Goal: Find specific page/section: Find specific page/section

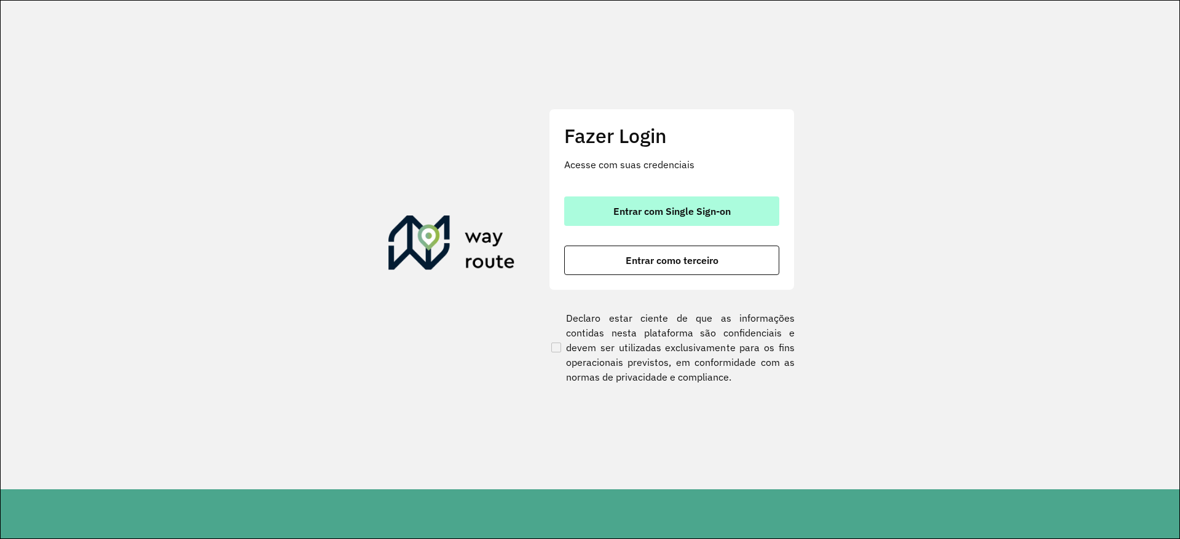
click at [716, 212] on span "Entrar com Single Sign-on" at bounding box center [671, 211] width 117 height 10
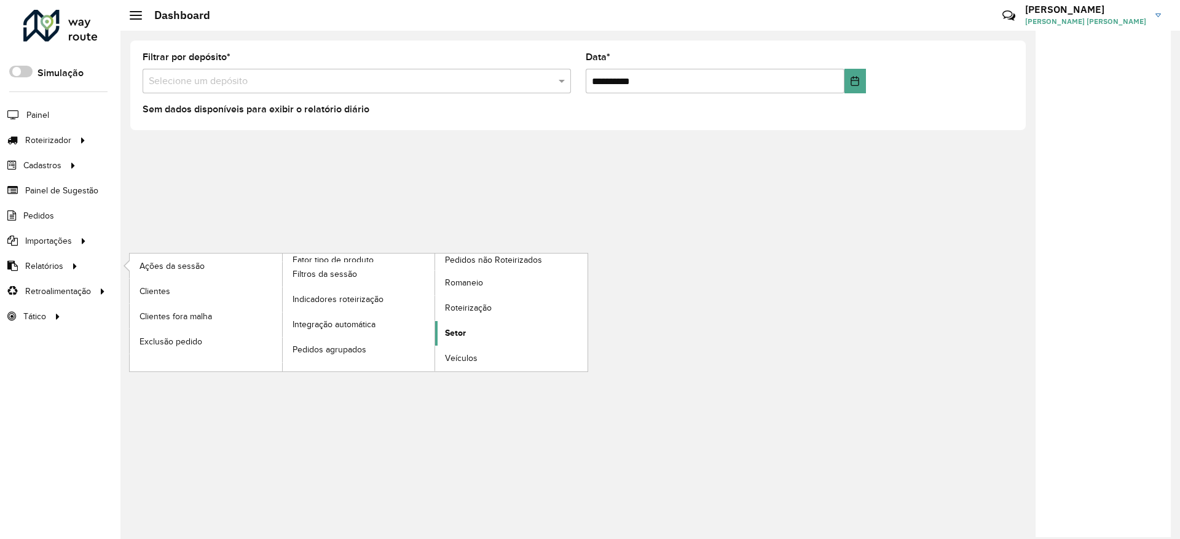
click at [465, 335] on span "Setor" at bounding box center [455, 333] width 21 height 13
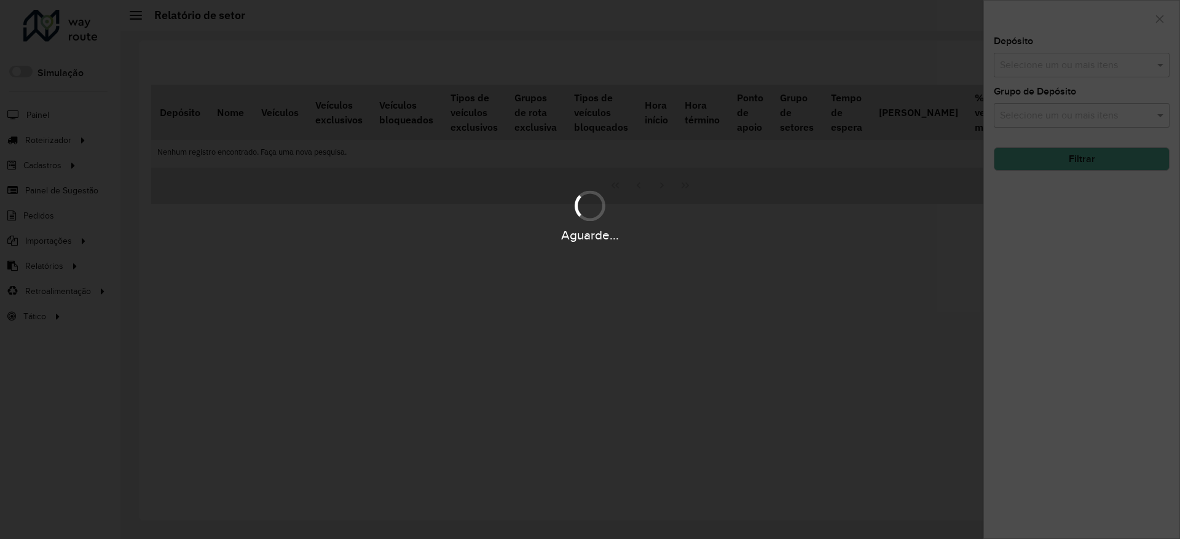
click at [1094, 61] on div "Aguarde..." at bounding box center [590, 269] width 1180 height 539
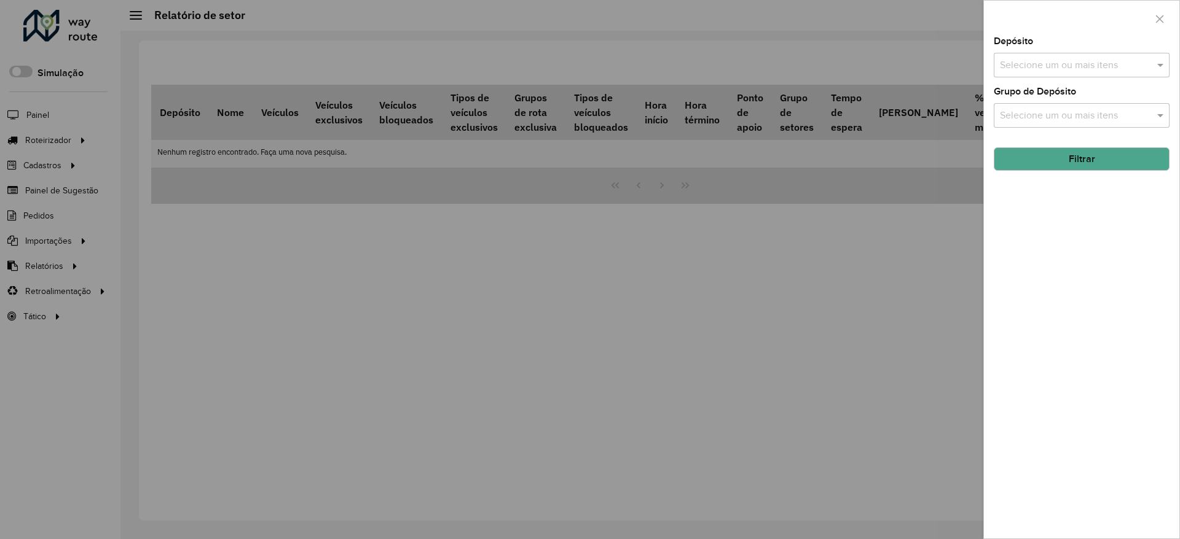
click at [1094, 61] on input "text" at bounding box center [1075, 65] width 157 height 15
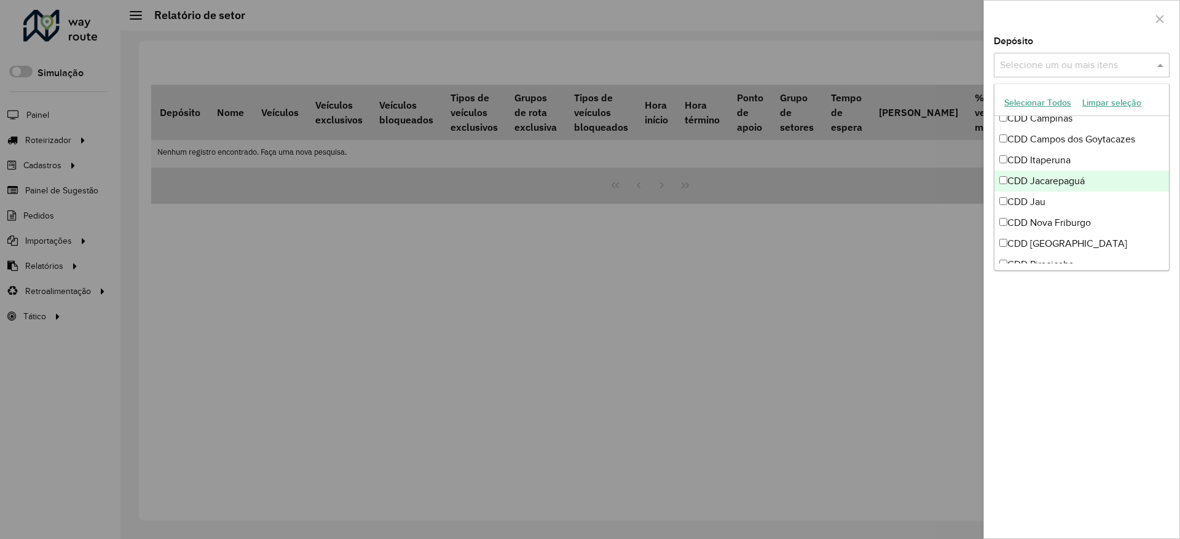
scroll to position [187, 0]
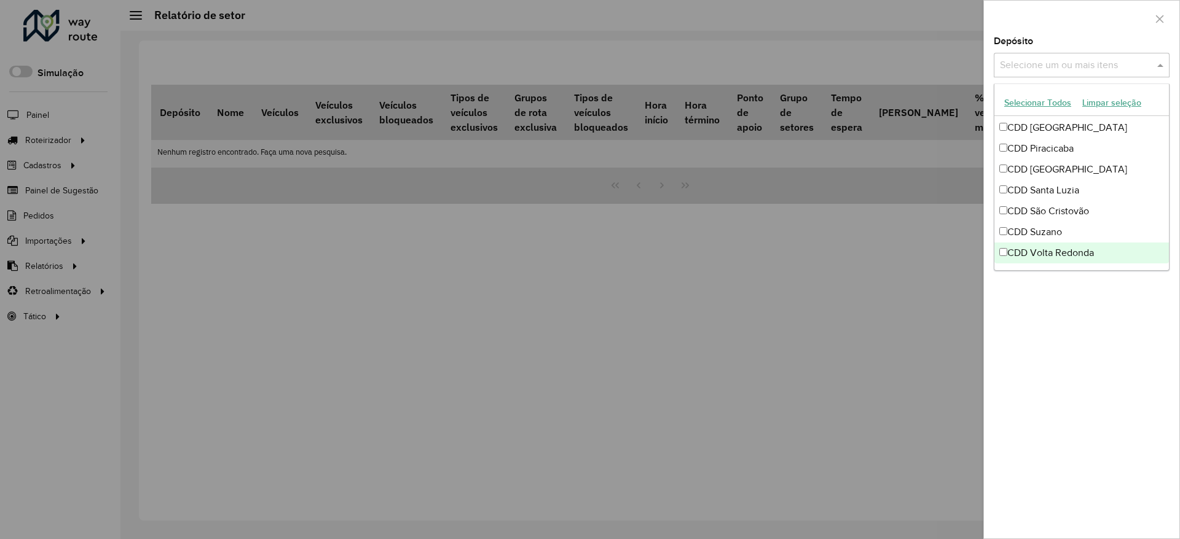
click at [696, 367] on div at bounding box center [590, 269] width 1180 height 539
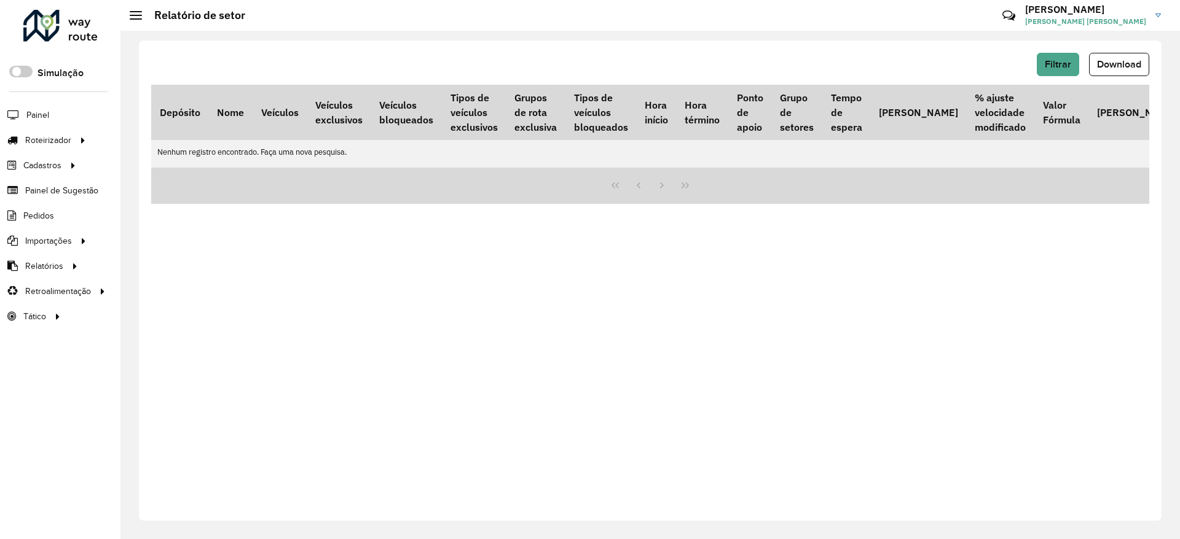
click at [741, 45] on div "Filtrar Download Depósito Nome Veículos Veículos exclusivos Veículos bloqueados…" at bounding box center [650, 281] width 1022 height 480
click at [918, 254] on div "Filtrar Download Depósito Nome Veículos Veículos exclusivos Veículos bloqueados…" at bounding box center [650, 281] width 1022 height 480
click at [473, 319] on div "Filtrar Download Depósito Nome Veículos Veículos exclusivos Veículos bloqueados…" at bounding box center [650, 281] width 1022 height 480
